Goal: Task Accomplishment & Management: Use online tool/utility

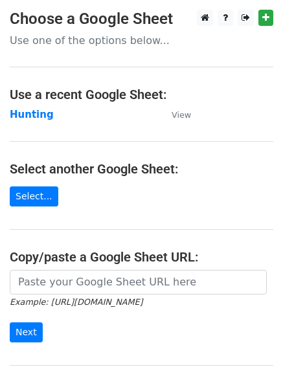
click at [30, 103] on main "Choose a Google Sheet Use one of the options below... Use a recent Google Sheet…" at bounding box center [141, 211] width 283 height 402
click at [34, 115] on strong "Hunting" at bounding box center [32, 115] width 44 height 12
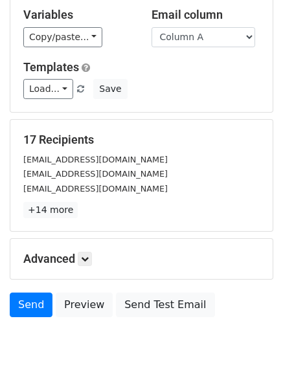
scroll to position [125, 0]
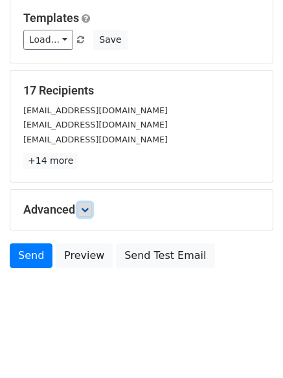
click at [87, 205] on link at bounding box center [85, 210] width 14 height 14
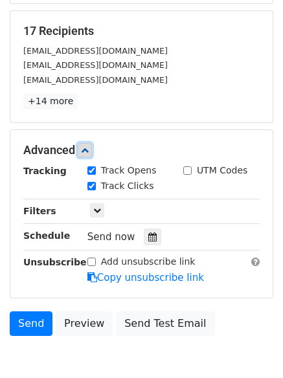
scroll to position [238, 0]
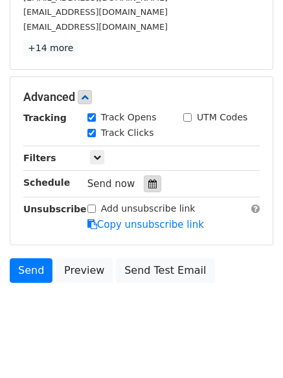
click at [144, 185] on div at bounding box center [152, 183] width 17 height 17
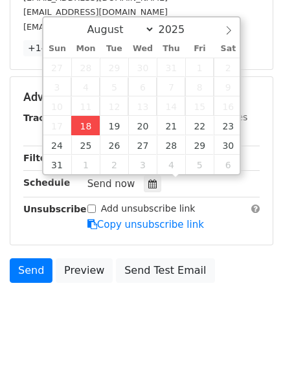
type input "[DATE] 13:29"
type input "01"
type input "29"
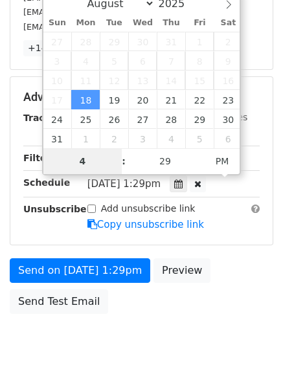
type input "4"
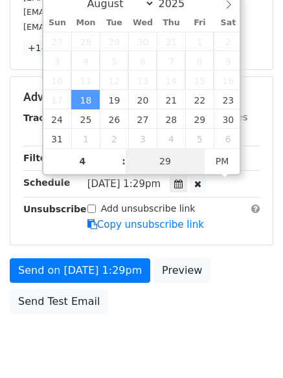
type input "2025-08-18 16:29"
type input "04"
type input "1"
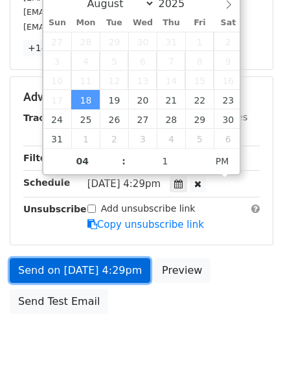
type input "2025-08-18 16:01"
click at [89, 265] on link "Send on Aug 18 at 4:29pm" at bounding box center [80, 270] width 140 height 25
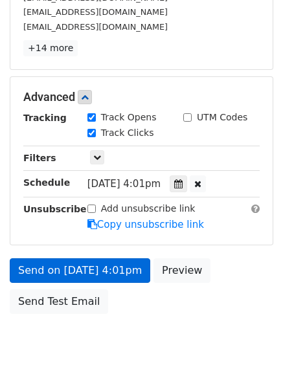
click at [73, 278] on body "New Campaign Daily emails left: 50 Google Sheet: Hunting Variables Copy/paste..…" at bounding box center [141, 72] width 283 height 600
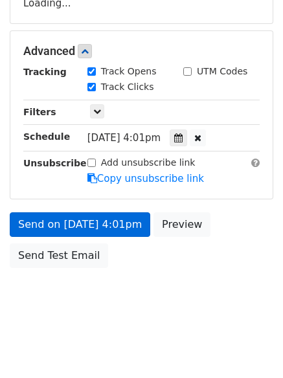
scroll to position [231, 0]
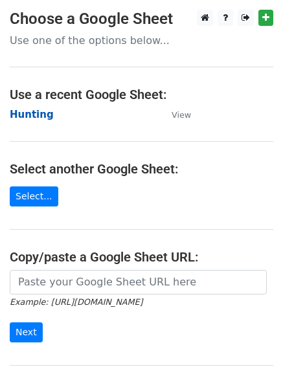
click at [28, 117] on strong "Hunting" at bounding box center [32, 115] width 44 height 12
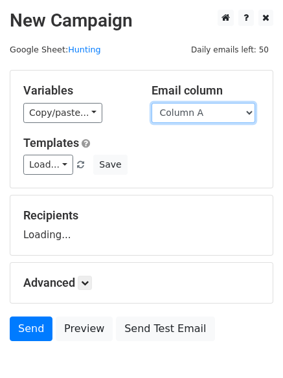
click at [198, 120] on select "Column A Column B Column C" at bounding box center [204, 113] width 104 height 20
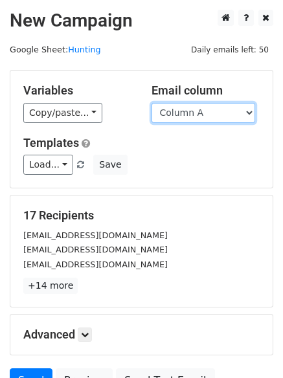
select select "Column B"
click at [152, 103] on select "Column A Column B Column C" at bounding box center [204, 113] width 104 height 20
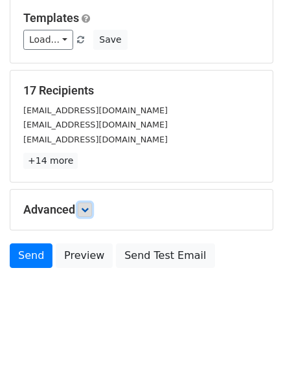
click at [89, 211] on icon at bounding box center [85, 210] width 8 height 8
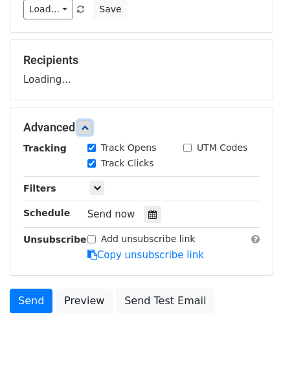
scroll to position [180, 0]
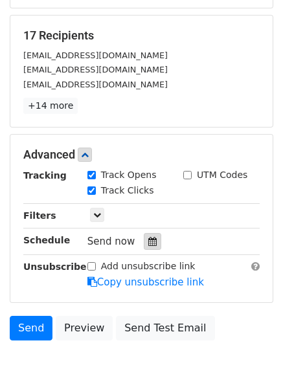
drag, startPoint x: 144, startPoint y: 243, endPoint x: 137, endPoint y: 234, distance: 11.0
click at [148, 243] on icon at bounding box center [152, 241] width 8 height 9
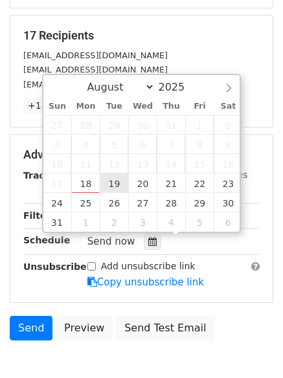
type input "2025-08-19 12:00"
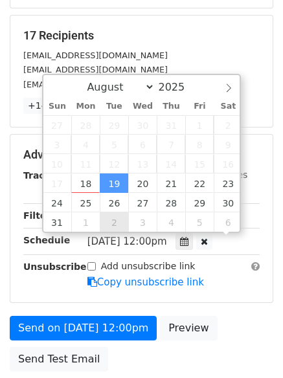
scroll to position [1, 0]
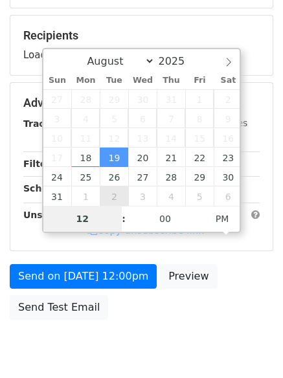
type input "5"
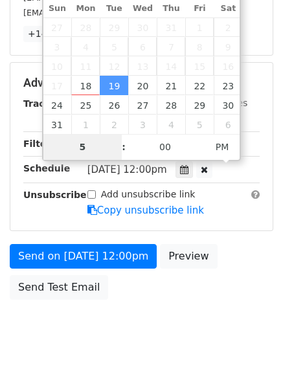
scroll to position [283, 0]
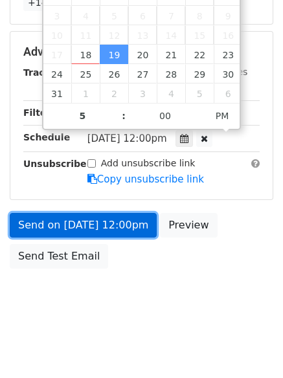
type input "2025-08-19 17:00"
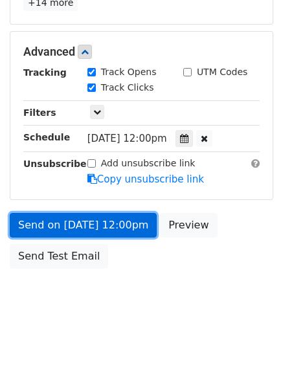
click at [85, 224] on link "Send on Aug 19 at 12:00pm" at bounding box center [83, 225] width 147 height 25
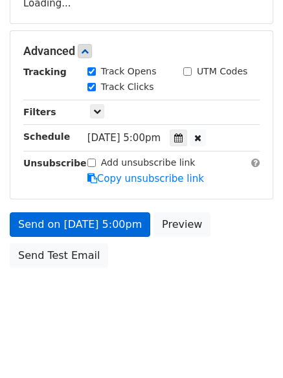
scroll to position [231, 0]
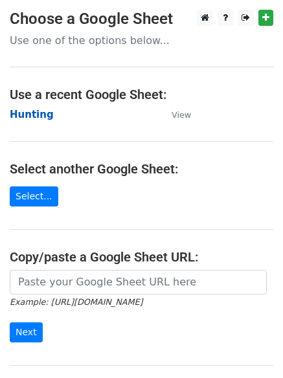
click at [25, 118] on strong "Hunting" at bounding box center [32, 115] width 44 height 12
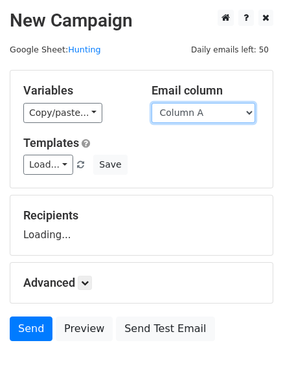
click at [232, 118] on select "Column A Column B Column C" at bounding box center [204, 113] width 104 height 20
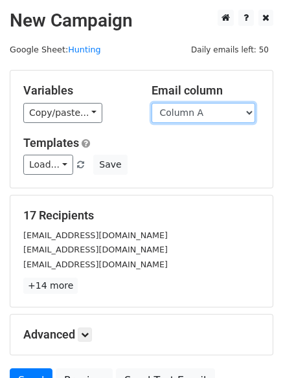
drag, startPoint x: 191, startPoint y: 108, endPoint x: 194, endPoint y: 118, distance: 10.7
click at [191, 108] on select "Column A Column B Column C" at bounding box center [204, 113] width 104 height 20
select select "Column C"
click at [152, 103] on select "Column A Column B Column C" at bounding box center [204, 113] width 104 height 20
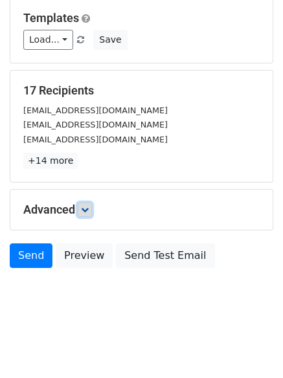
click at [87, 212] on icon at bounding box center [85, 210] width 8 height 8
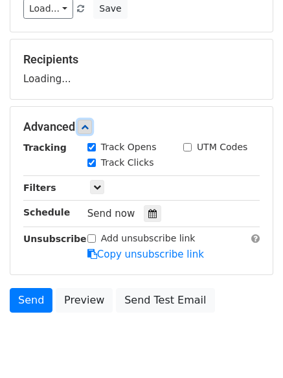
scroll to position [188, 0]
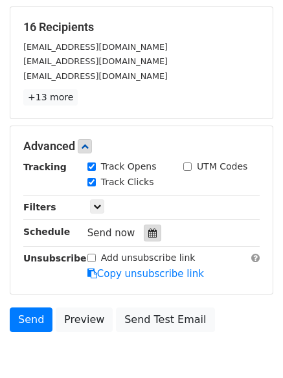
click at [151, 241] on div at bounding box center [152, 233] width 17 height 17
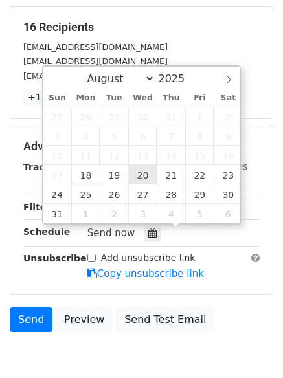
type input "2025-08-20 12:00"
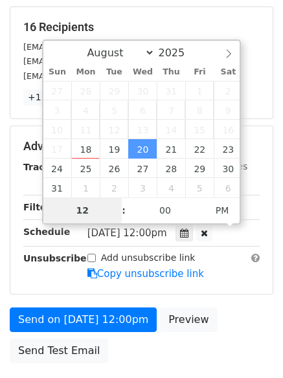
type input "6"
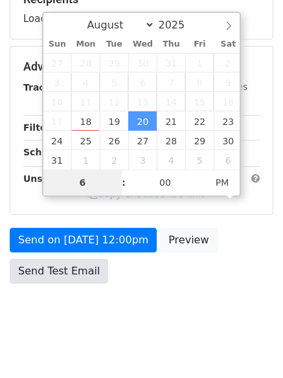
scroll to position [231, 0]
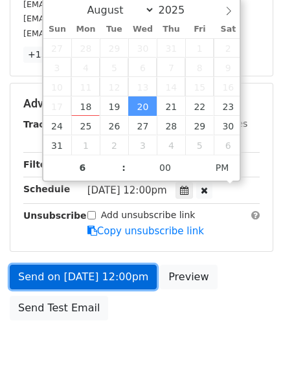
type input "2025-08-20 18:00"
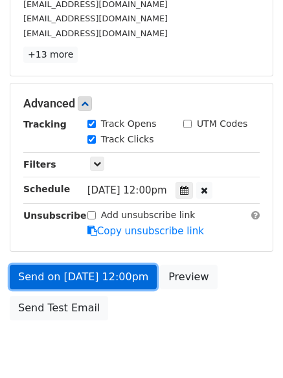
click at [79, 273] on link "Send on Aug 20 at 12:00pm" at bounding box center [83, 277] width 147 height 25
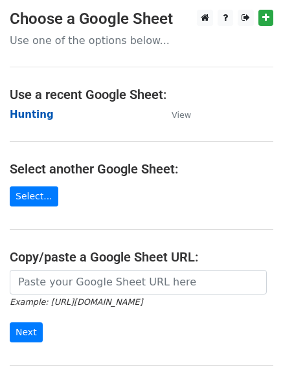
click at [42, 118] on strong "Hunting" at bounding box center [32, 115] width 44 height 12
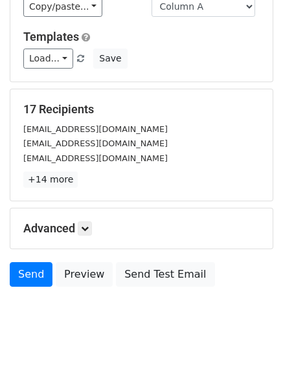
scroll to position [125, 0]
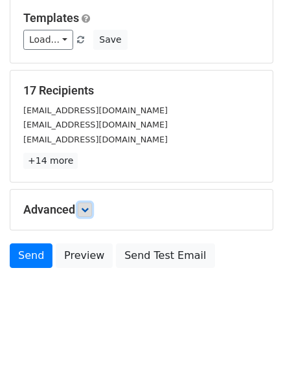
click at [84, 210] on link at bounding box center [85, 210] width 14 height 14
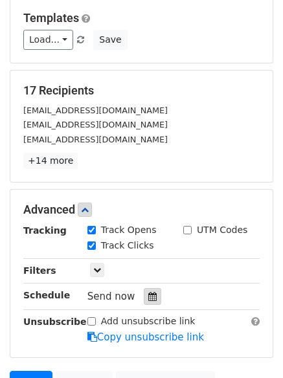
click at [148, 298] on icon at bounding box center [152, 296] width 8 height 9
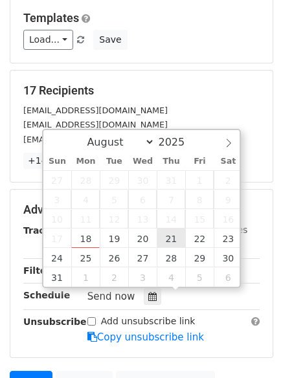
type input "2025-08-21 12:00"
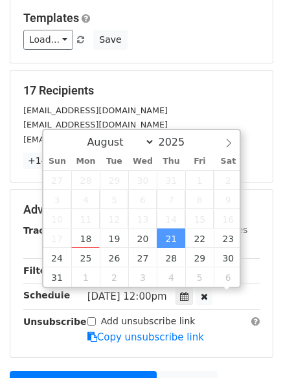
scroll to position [1, 0]
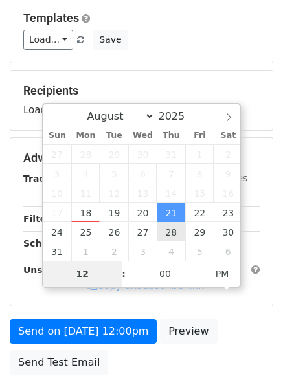
type input "7"
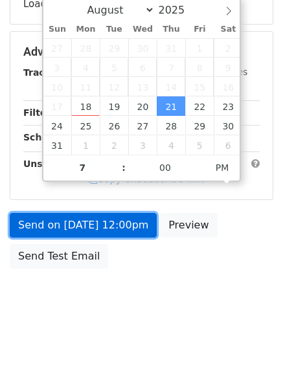
type input "2025-08-21 19:00"
click at [102, 225] on link "Send on Aug 21 at 12:00pm" at bounding box center [83, 225] width 147 height 25
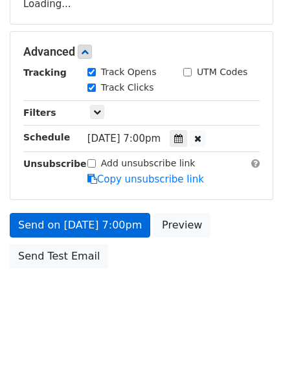
click at [71, 269] on div "Send on Aug 21 at 7:00pm Preview Send Test Email" at bounding box center [141, 244] width 283 height 62
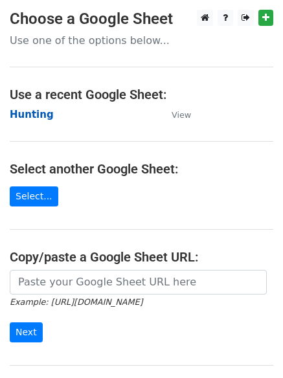
click at [32, 118] on strong "Hunting" at bounding box center [32, 115] width 44 height 12
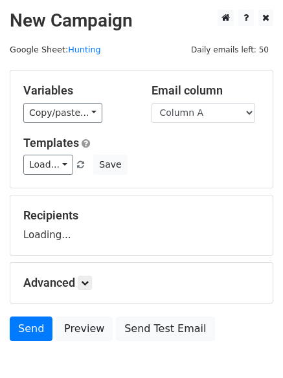
click at [214, 115] on select "Column A Column B Column C" at bounding box center [204, 113] width 104 height 20
select select "Column B"
click at [152, 103] on select "Column A Column B Column C" at bounding box center [204, 113] width 104 height 20
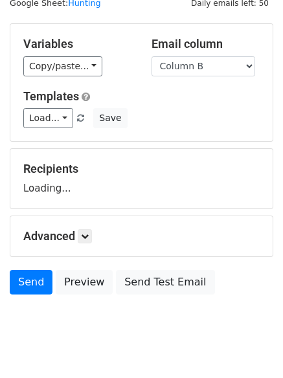
scroll to position [73, 0]
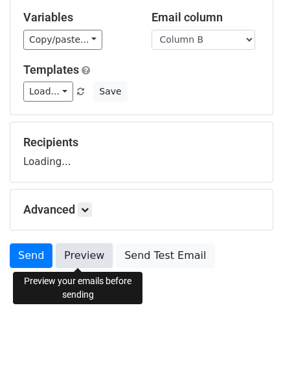
click at [87, 251] on link "Preview" at bounding box center [84, 255] width 57 height 25
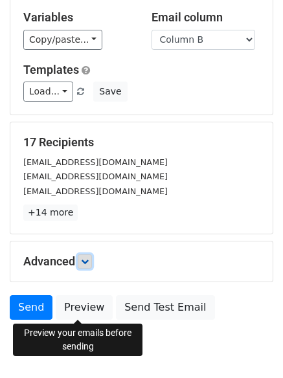
click at [89, 263] on icon at bounding box center [85, 262] width 8 height 8
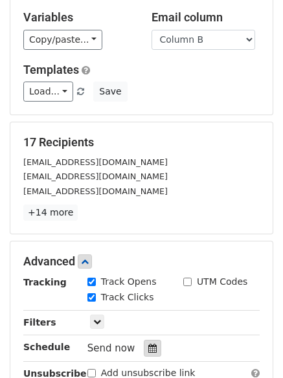
click at [148, 347] on icon at bounding box center [152, 348] width 8 height 9
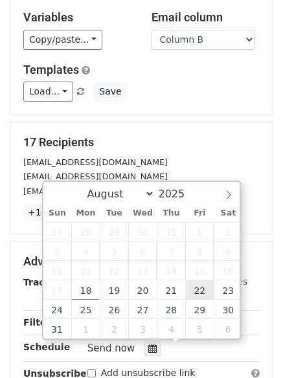
type input "[DATE] 12:00"
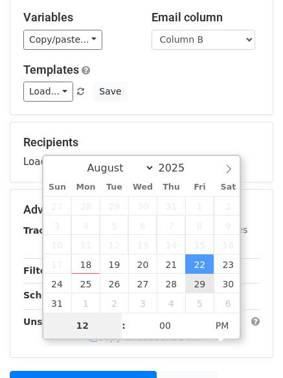
type input "8"
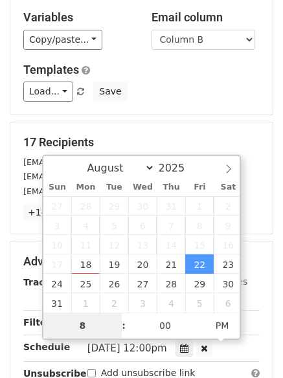
scroll to position [231, 0]
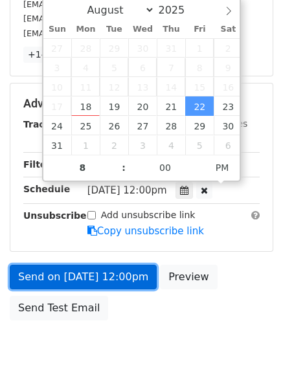
type input "[DATE] 20:00"
click at [87, 286] on link "Send on [DATE] 12:00pm" at bounding box center [83, 277] width 147 height 25
